Goal: Communication & Community: Participate in discussion

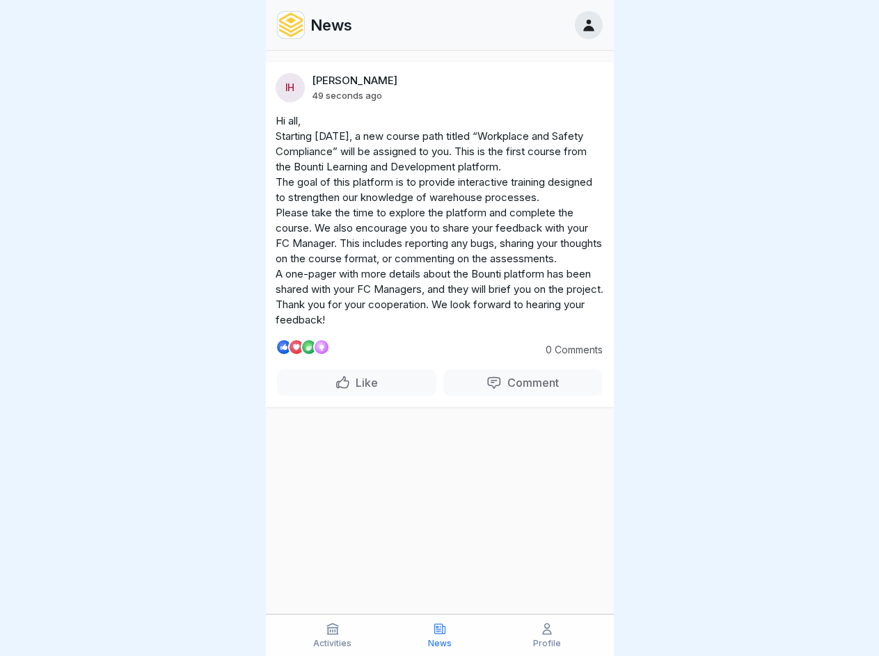
click at [439, 328] on div "IH [PERSON_NAME] 49 seconds ago Hi all, Starting [DATE], a new course path titl…" at bounding box center [440, 234] width 348 height 345
click at [523, 383] on p "Comment" at bounding box center [530, 383] width 57 height 14
click at [333, 635] on icon at bounding box center [333, 629] width 14 height 14
click at [440, 635] on icon at bounding box center [440, 629] width 14 height 14
click at [547, 635] on icon at bounding box center [547, 629] width 14 height 14
